Goal: Task Accomplishment & Management: Manage account settings

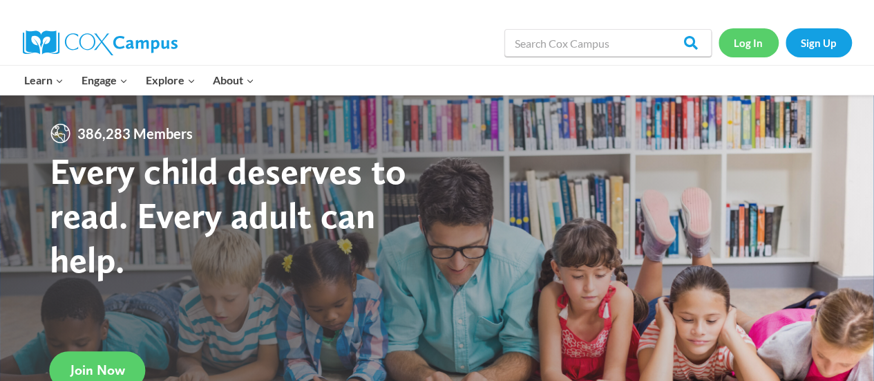
click at [771, 46] on link "Log In" at bounding box center [748, 42] width 60 height 28
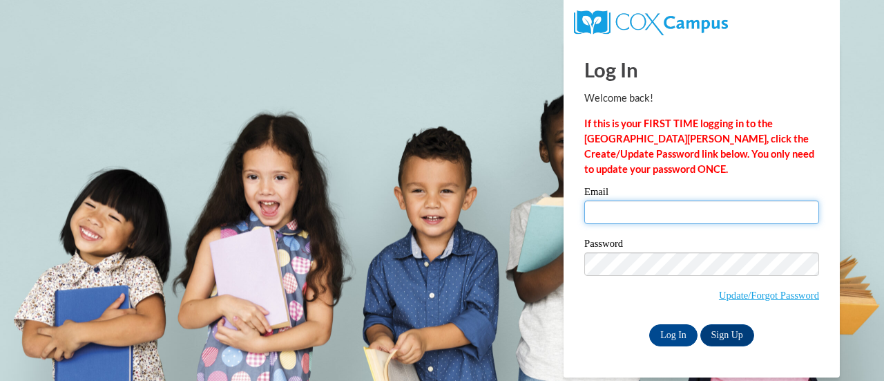
click at [616, 202] on input "Email" at bounding box center [701, 211] width 235 height 23
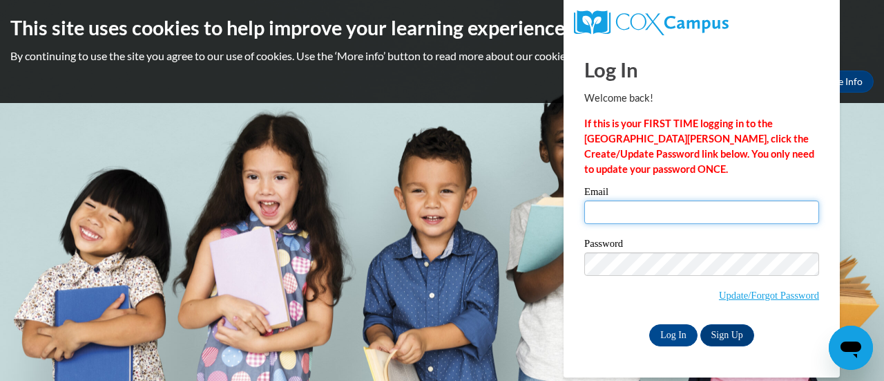
click at [619, 206] on input "Email" at bounding box center [701, 211] width 235 height 23
type input "[EMAIL_ADDRESS][DOMAIN_NAME]"
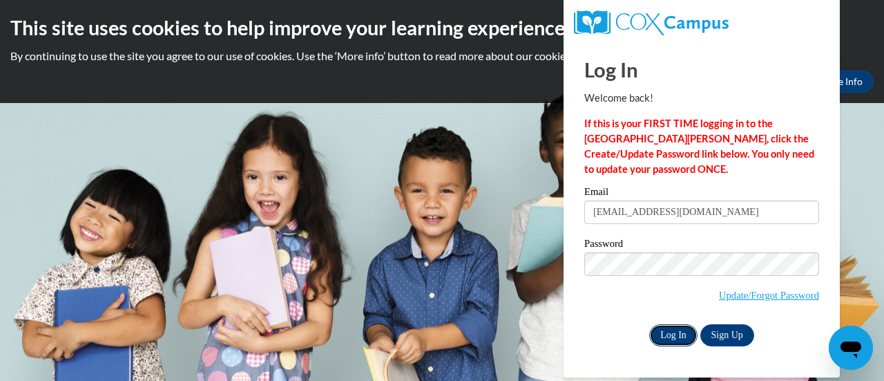
click at [671, 335] on input "Log In" at bounding box center [673, 335] width 48 height 22
